Goal: Information Seeking & Learning: Understand process/instructions

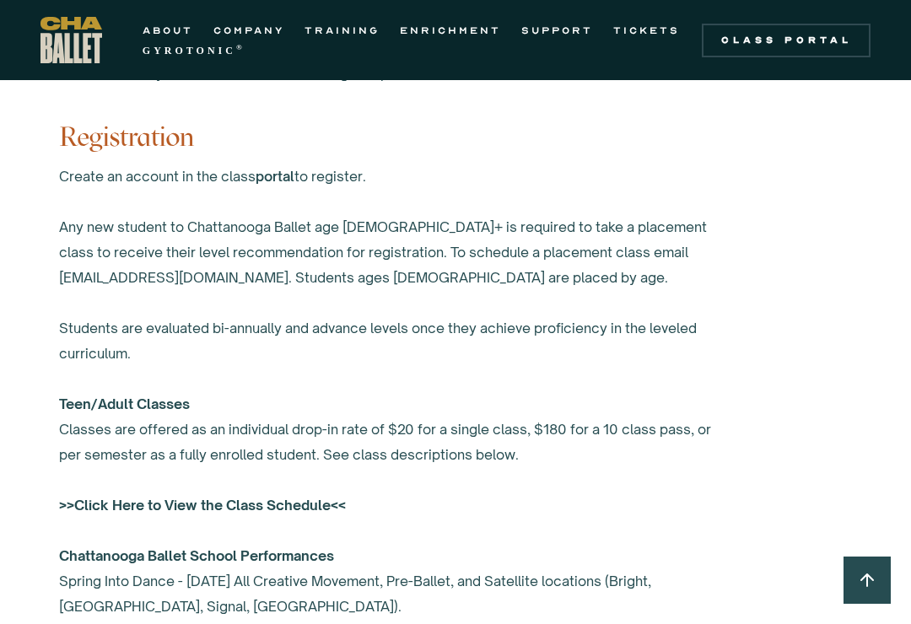
scroll to position [1100, 0]
click at [95, 268] on div "Create an account in the class portal to register. Any new student to Chattanoo…" at bounding box center [396, 431] width 675 height 532
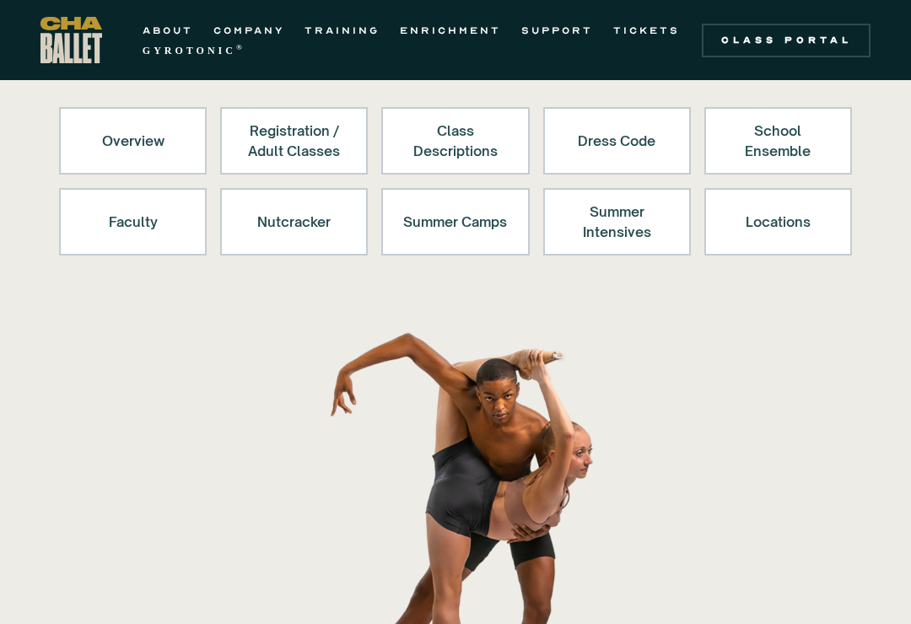
scroll to position [176, 0]
click at [650, 139] on div "Dress Code" at bounding box center [617, 141] width 104 height 41
click at [613, 151] on div "Dress Code" at bounding box center [617, 141] width 104 height 41
click at [673, 131] on link "Dress Code" at bounding box center [617, 141] width 148 height 68
click at [690, 138] on link "Dress Code" at bounding box center [617, 141] width 148 height 68
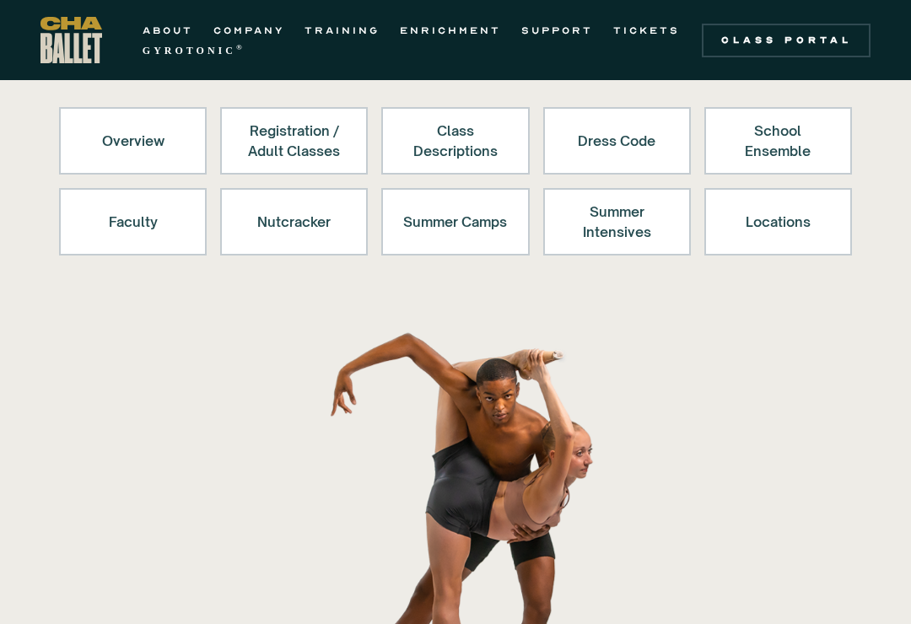
click at [665, 155] on div "Dress Code" at bounding box center [617, 141] width 104 height 41
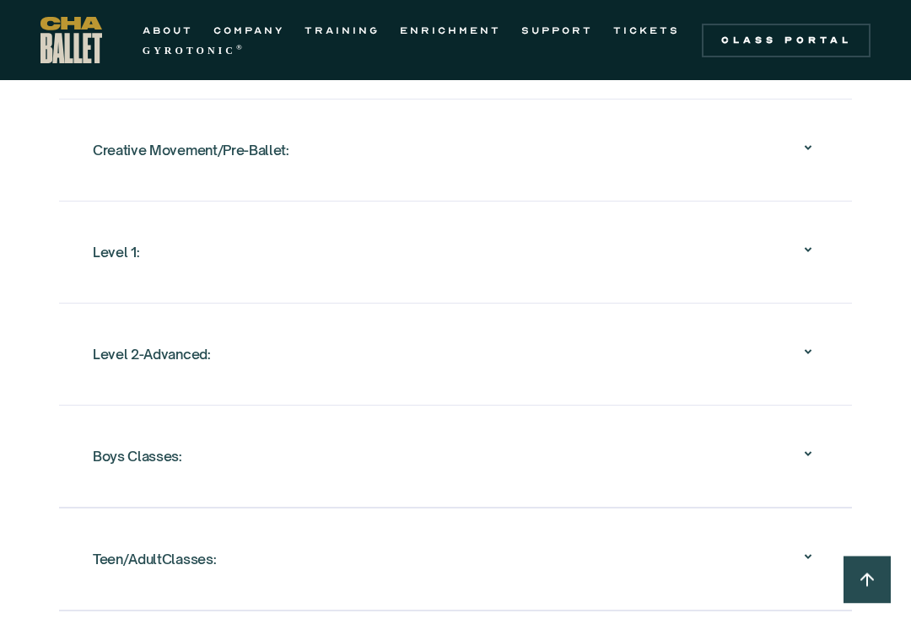
click at [95, 262] on div "Level 1:" at bounding box center [116, 253] width 46 height 30
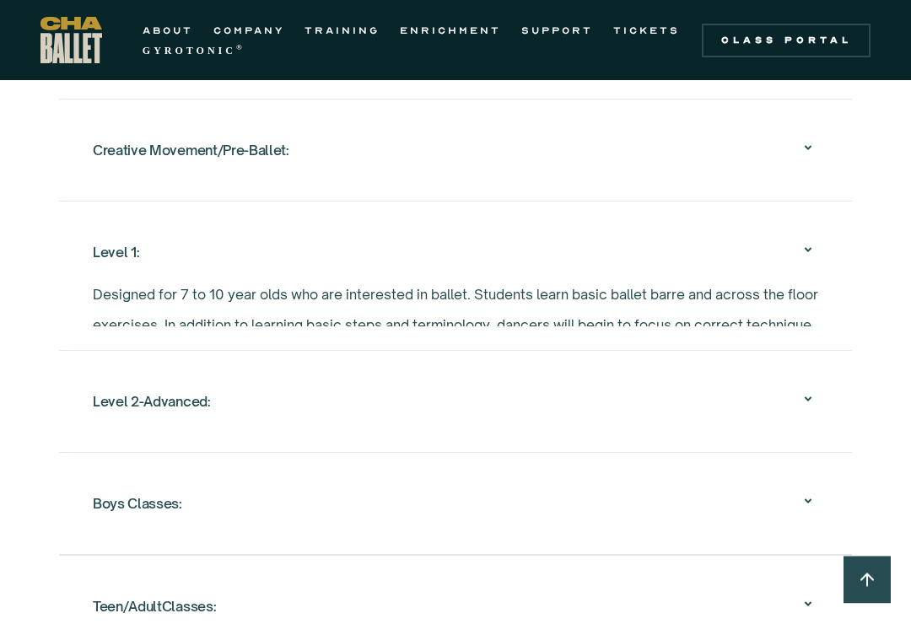
scroll to position [1798, 0]
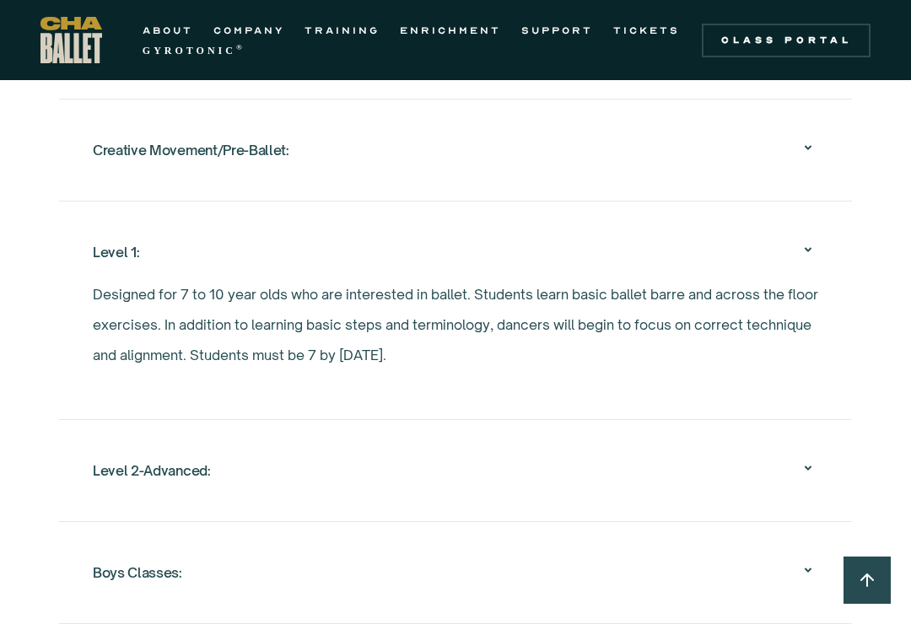
click at [119, 444] on div "Level 2-Advanced:" at bounding box center [456, 471] width 726 height 54
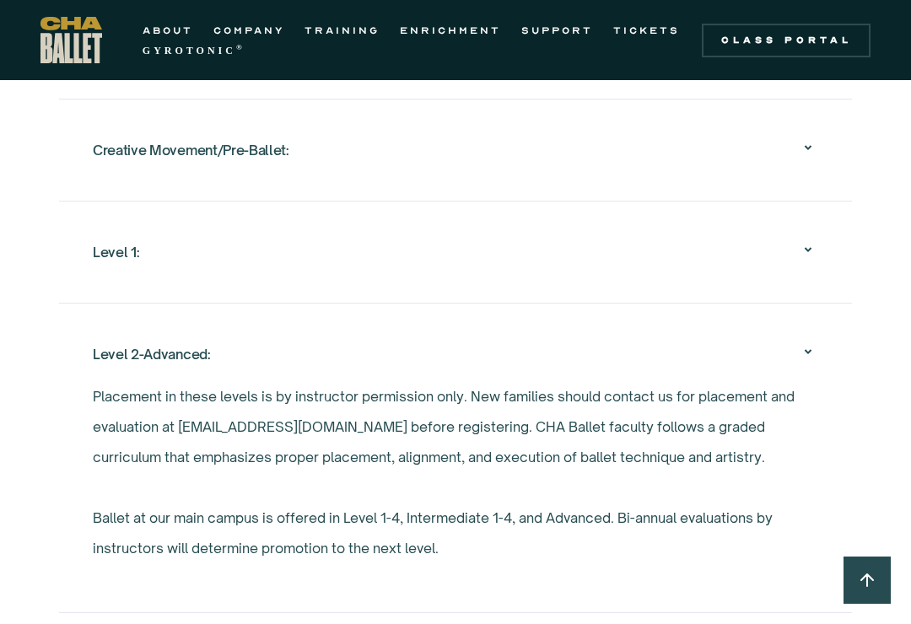
click at [818, 332] on div "Level 2-Advanced:" at bounding box center [456, 354] width 726 height 54
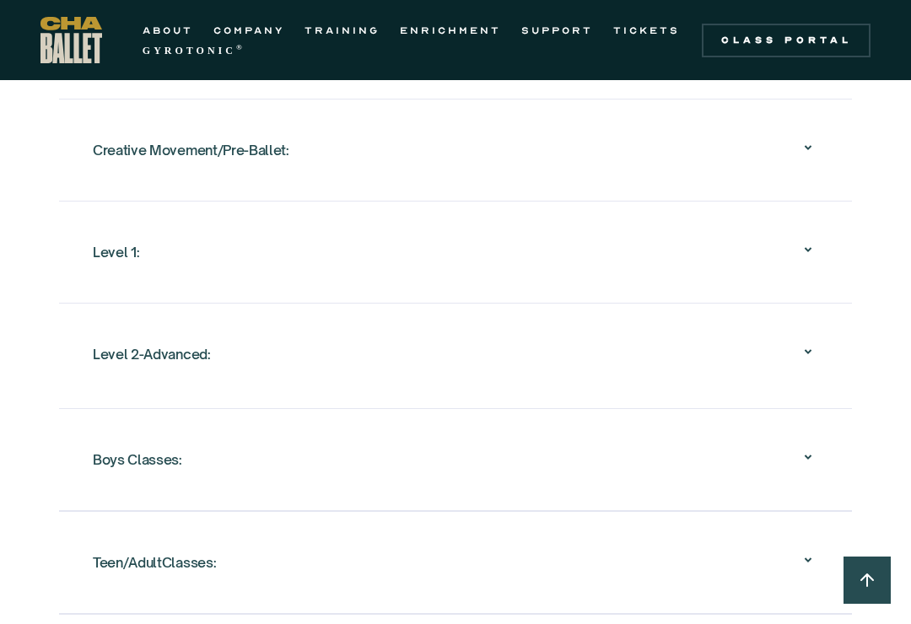
click at [806, 353] on icon at bounding box center [808, 352] width 20 height 20
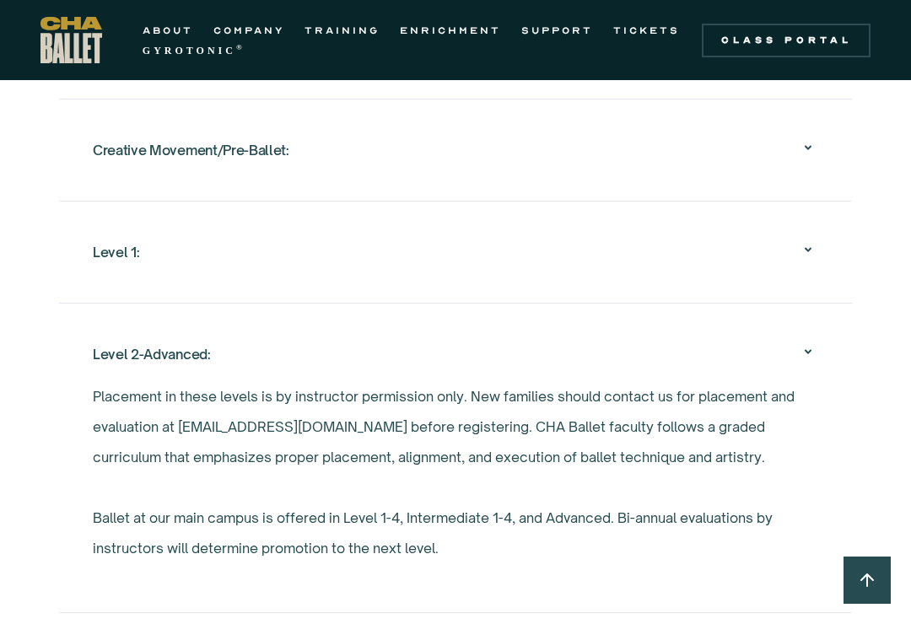
click at [817, 351] on icon at bounding box center [808, 352] width 20 height 20
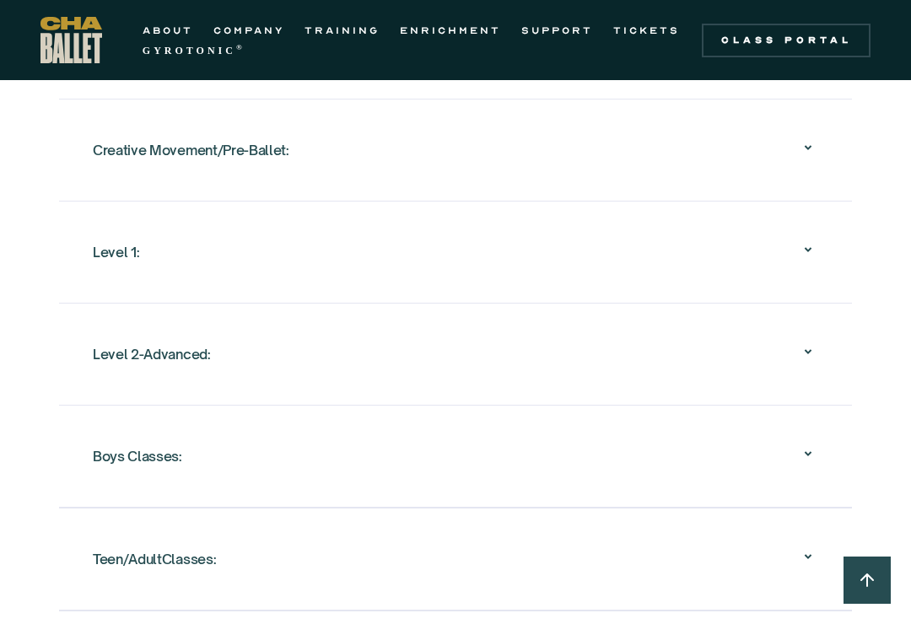
click at [775, 268] on div "Level 1:" at bounding box center [456, 252] width 726 height 54
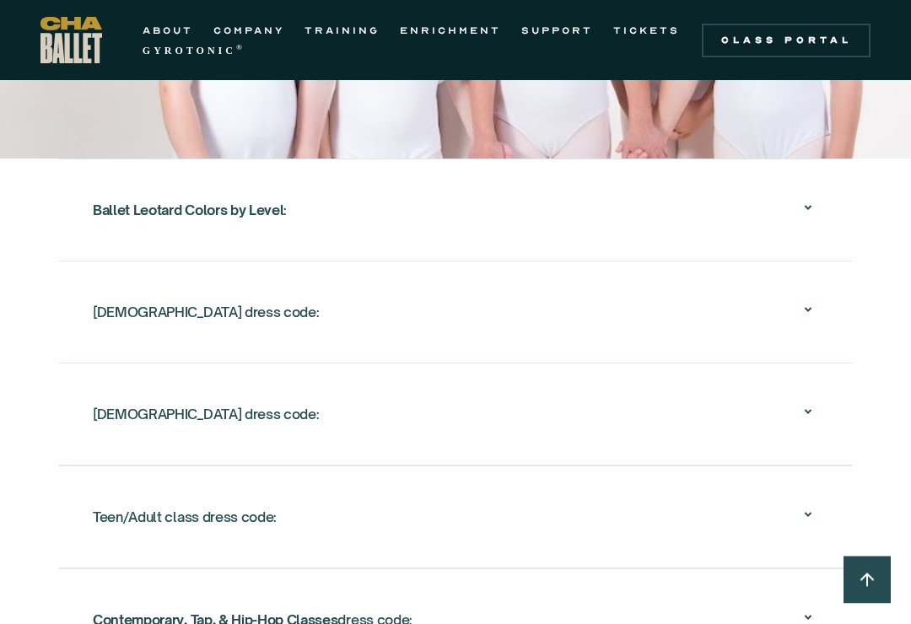
scroll to position [2995, 0]
click at [58, 222] on div "Ballet Leotard Colors by Level : Chattanooga Ballet is partnering with Eurotard…" at bounding box center [455, 415] width 911 height 513
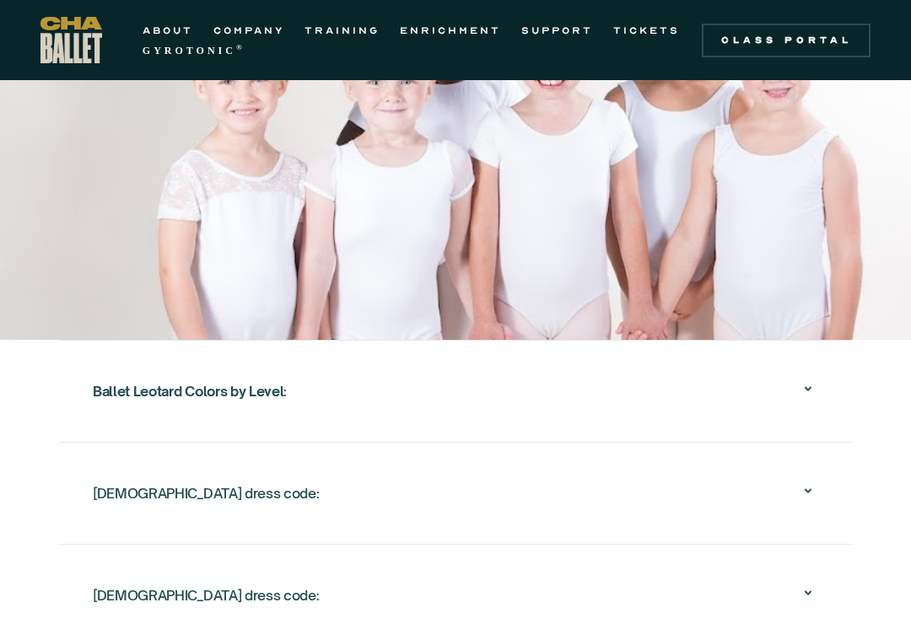
click at [808, 393] on icon at bounding box center [808, 390] width 20 height 20
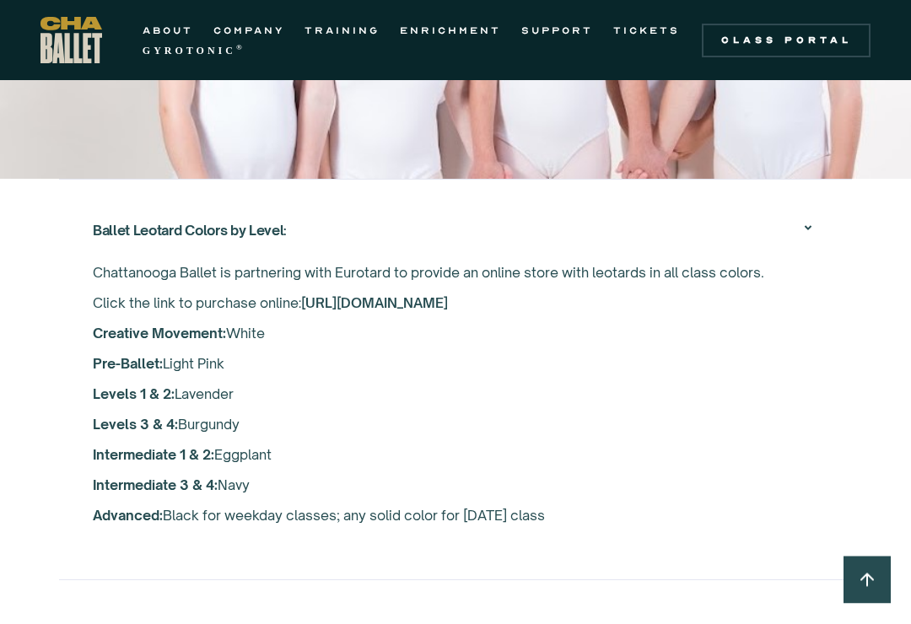
scroll to position [2859, 0]
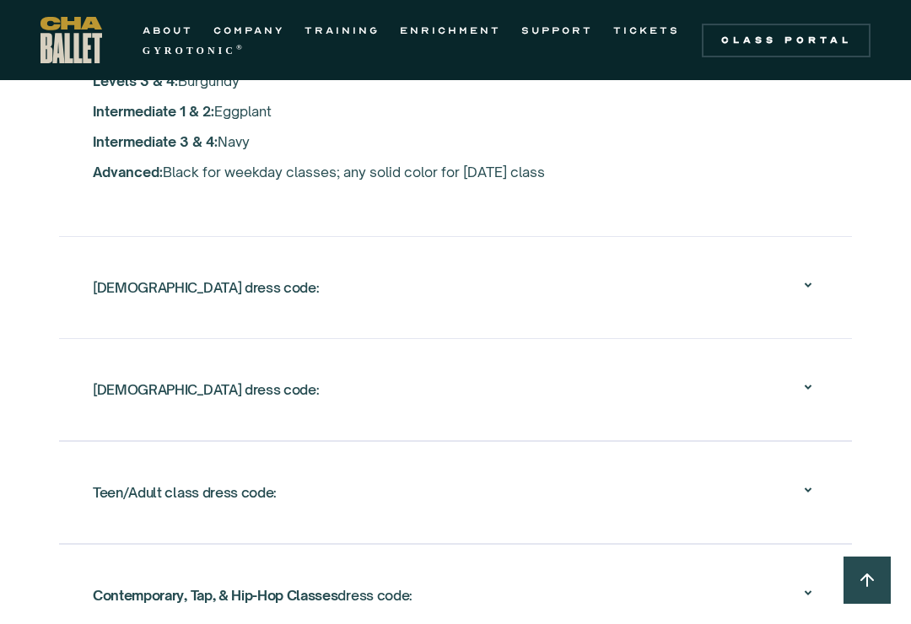
click at [750, 290] on div "[DEMOGRAPHIC_DATA] dress code:" at bounding box center [456, 288] width 726 height 54
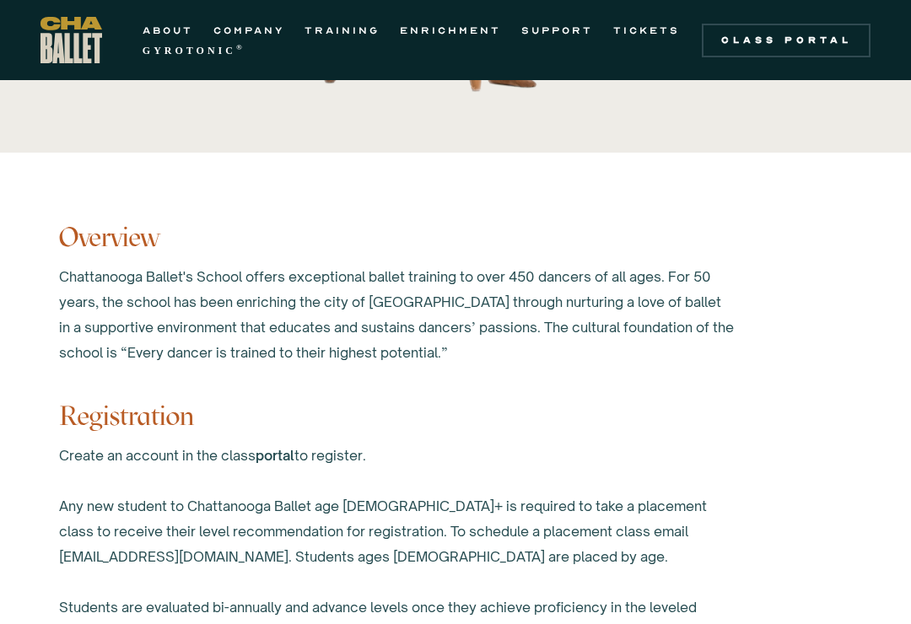
scroll to position [821, 0]
